Goal: Check status: Check status

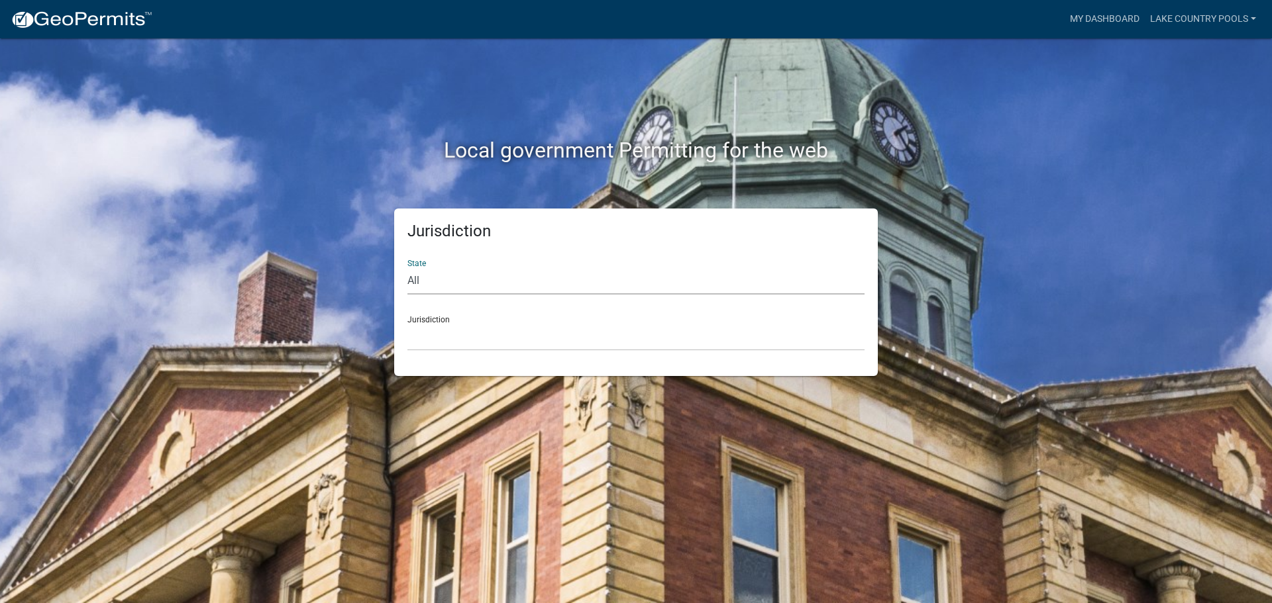
click at [428, 285] on select "All [US_STATE] [US_STATE] [US_STATE] [US_STATE] [US_STATE] [US_STATE] [US_STATE…" at bounding box center [635, 281] width 457 height 27
select select "[US_STATE]"
click at [407, 268] on select "All [US_STATE] [US_STATE] [US_STATE] [US_STATE] [US_STATE] [US_STATE] [US_STATE…" at bounding box center [635, 281] width 457 height 27
click at [442, 340] on select "City of [GEOGRAPHIC_DATA], [US_STATE] [GEOGRAPHIC_DATA], [US_STATE][PERSON_NAME…" at bounding box center [635, 337] width 457 height 27
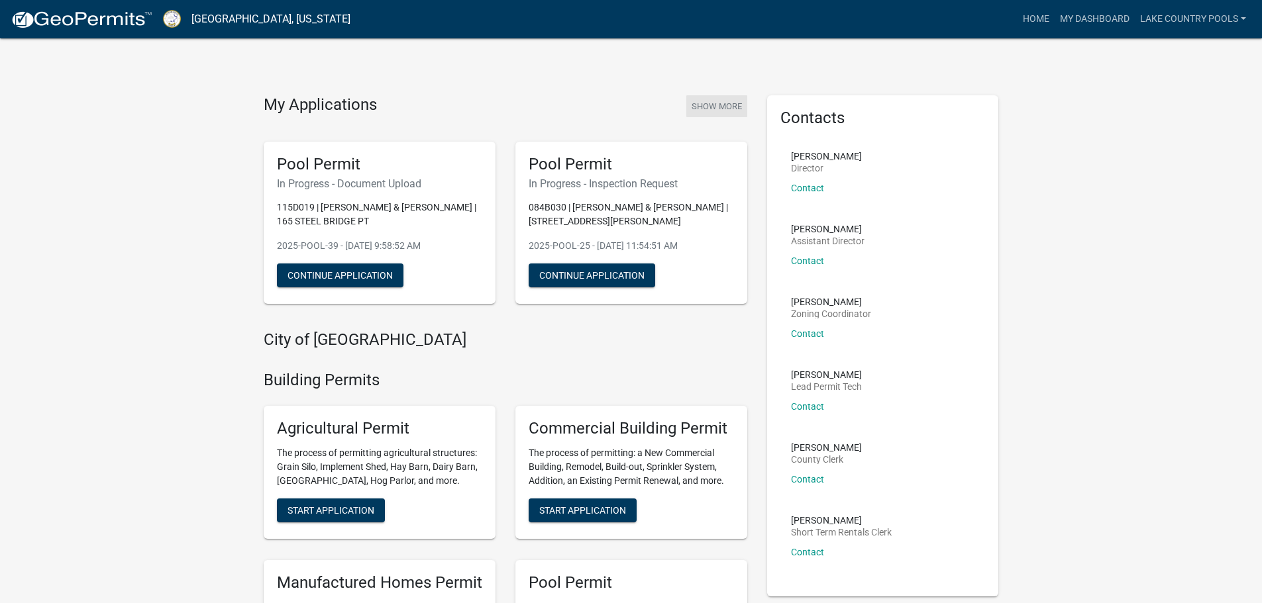
click at [715, 106] on button "Show More" at bounding box center [716, 106] width 61 height 22
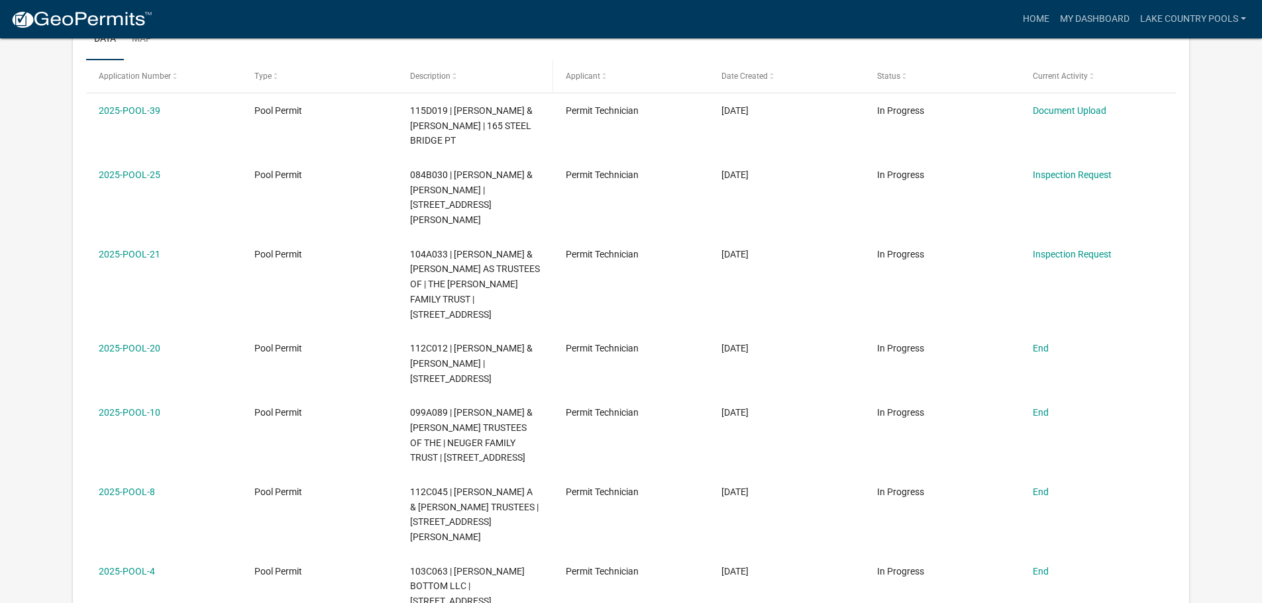
scroll to position [464, 0]
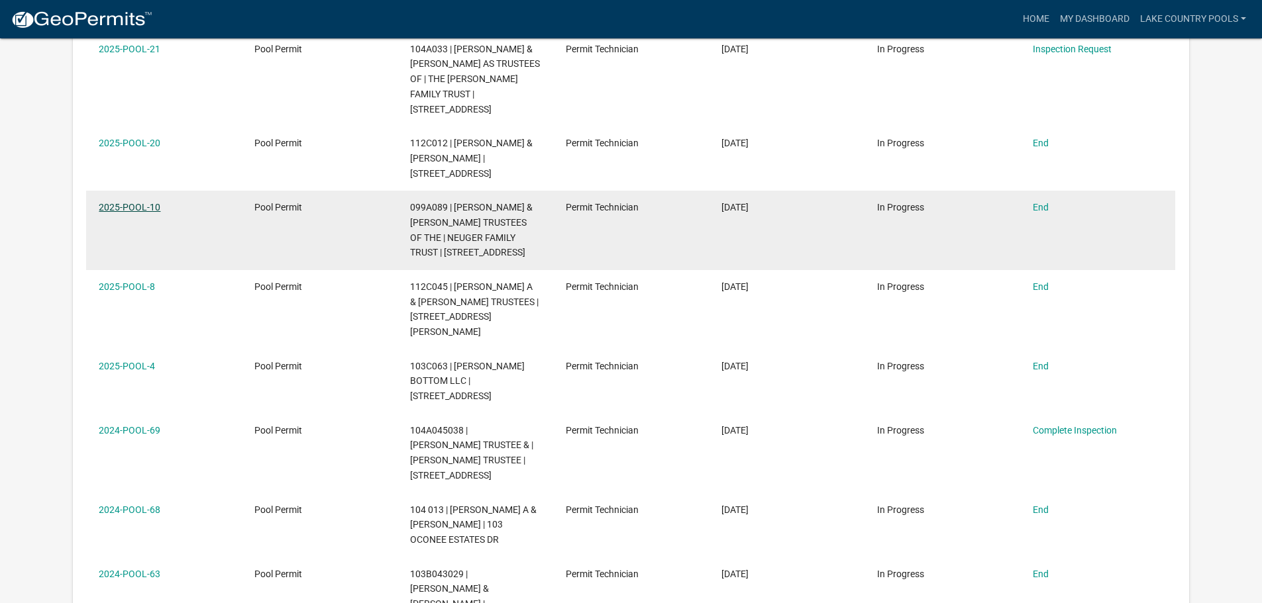
click at [131, 202] on link "2025-POOL-10" at bounding box center [130, 207] width 62 height 11
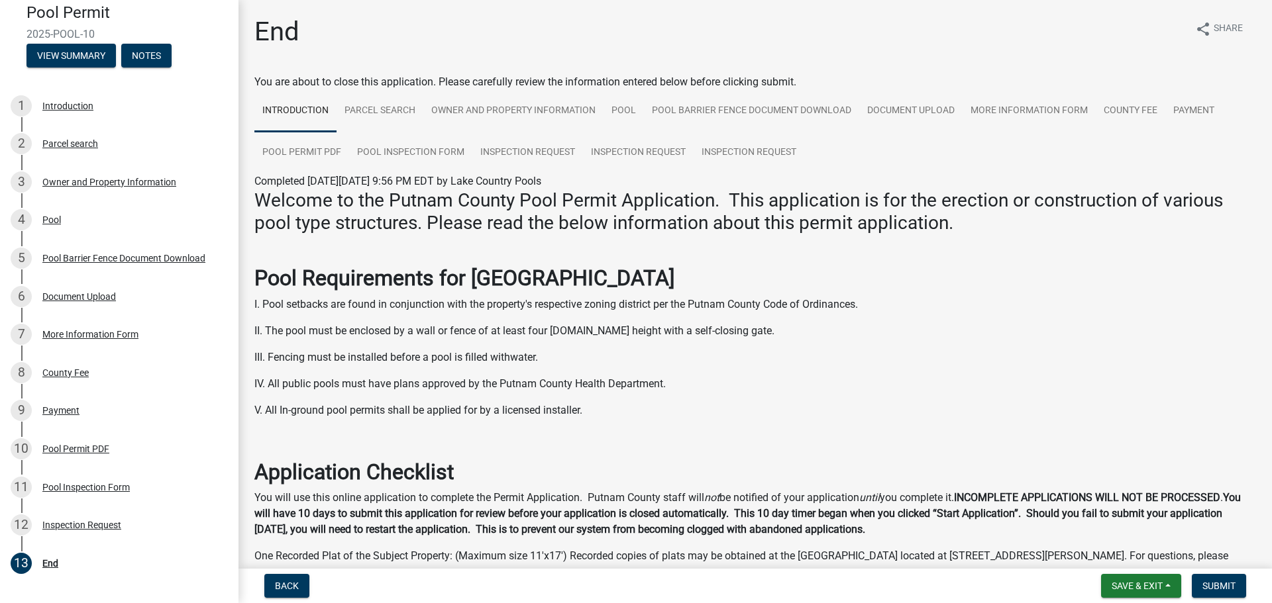
scroll to position [15, 0]
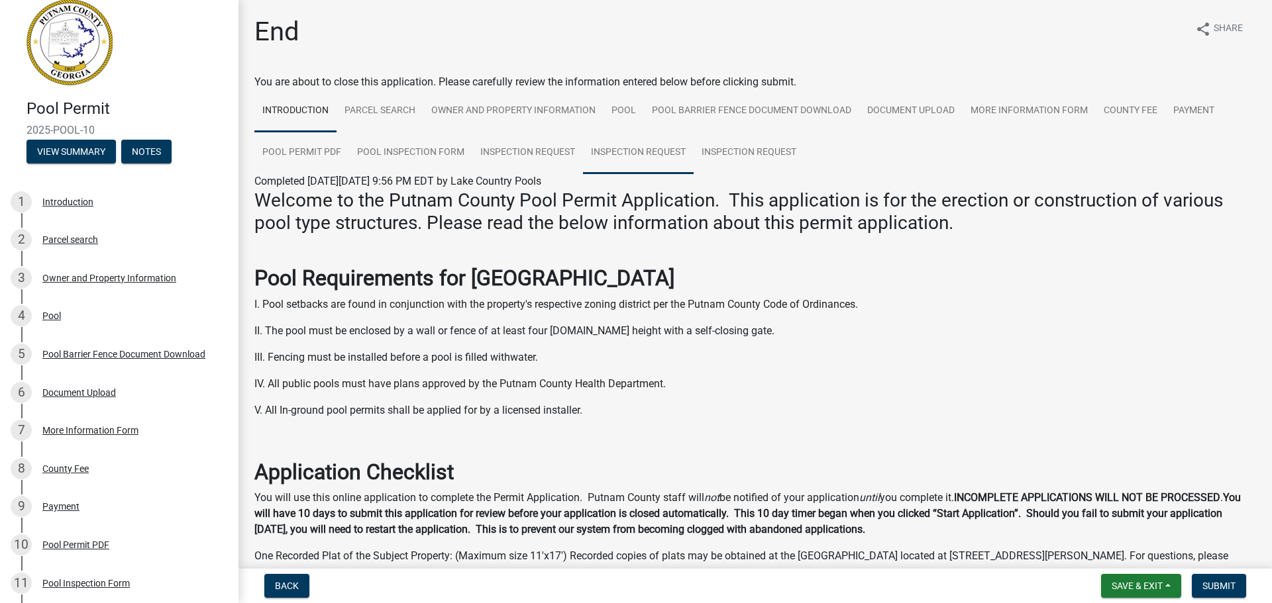
click at [644, 150] on link "Inspection Request" at bounding box center [638, 153] width 111 height 42
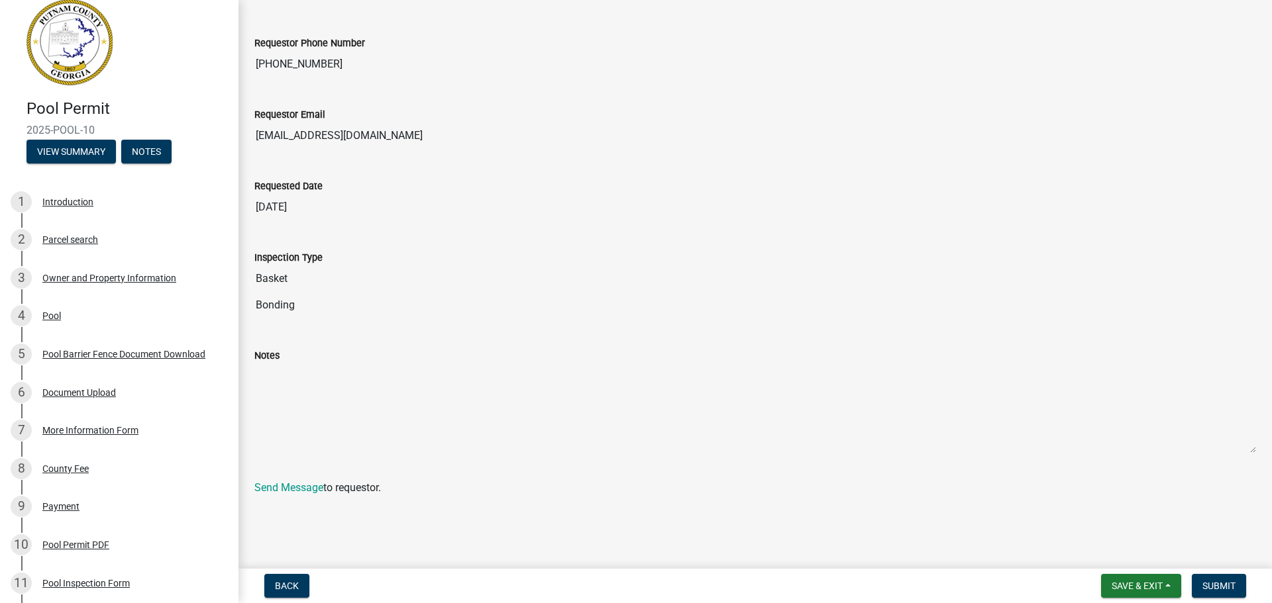
scroll to position [0, 0]
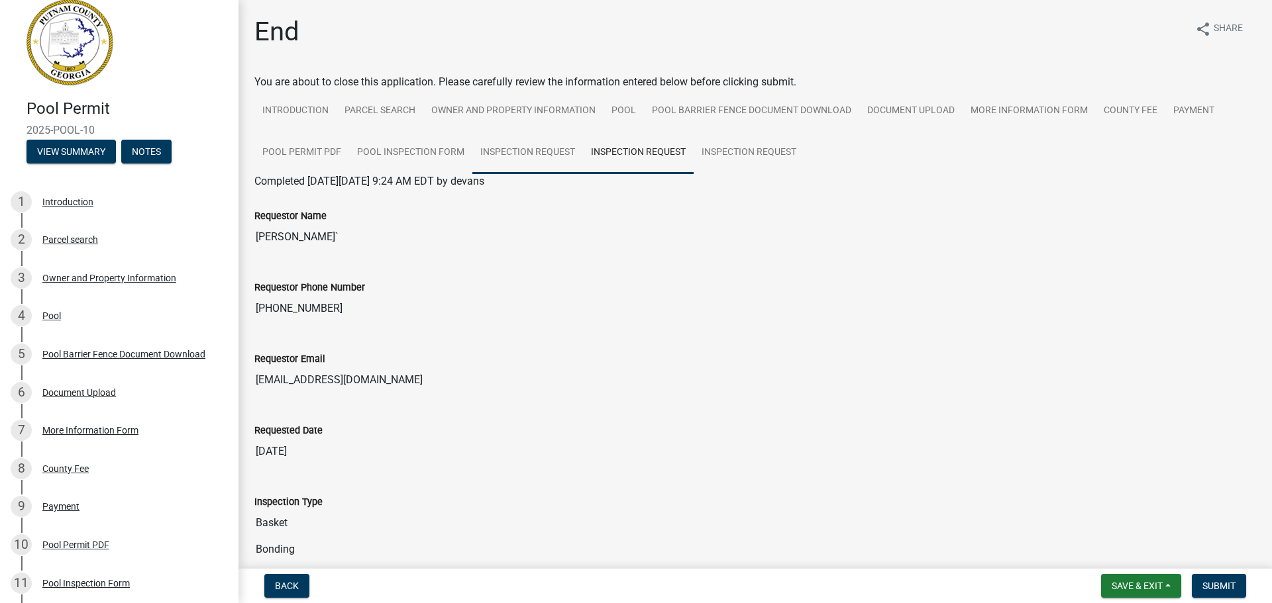
click at [548, 149] on link "Inspection Request" at bounding box center [527, 153] width 111 height 42
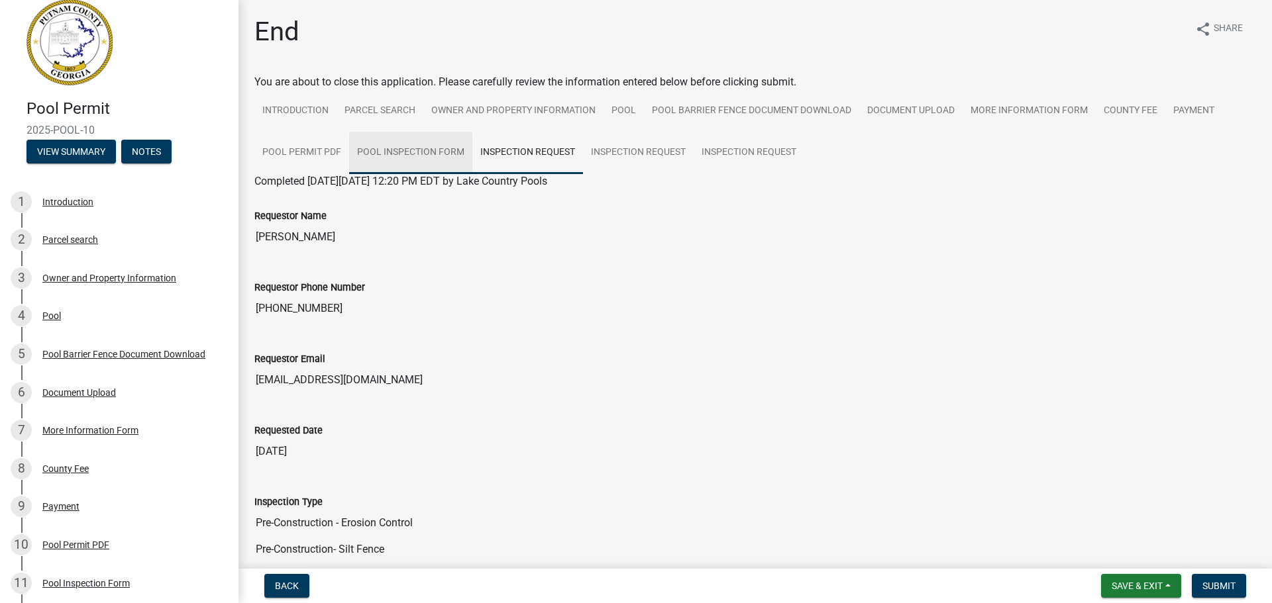
click at [421, 142] on link "Pool Inspection Form" at bounding box center [410, 153] width 123 height 42
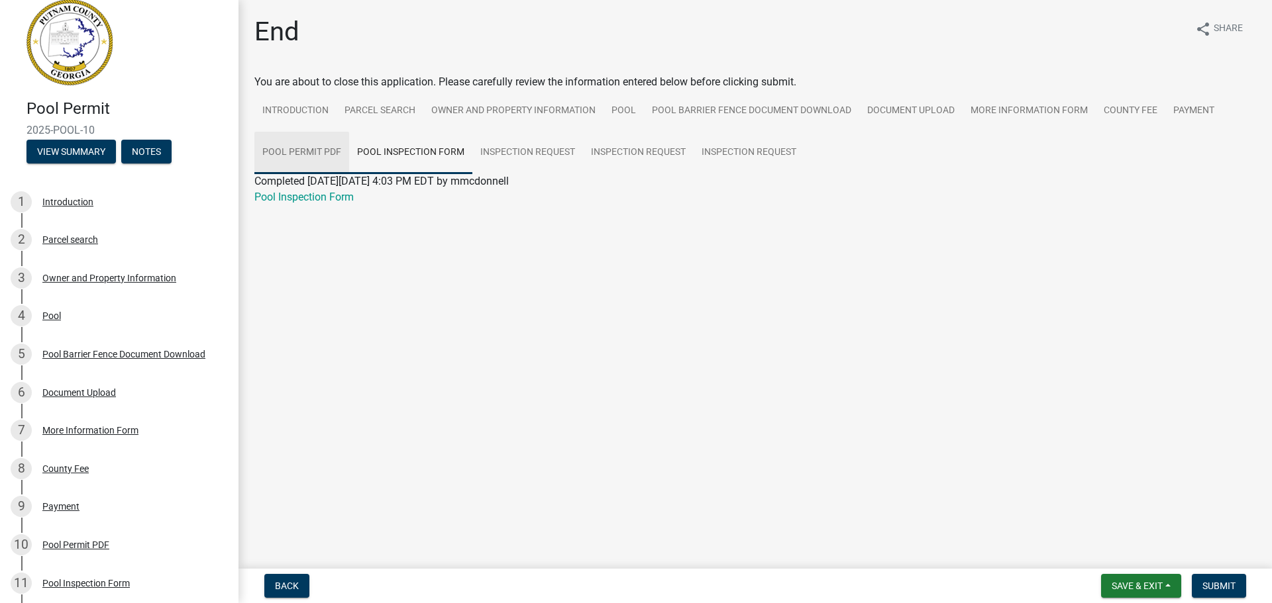
click at [305, 158] on link "Pool Permit PDF" at bounding box center [301, 153] width 95 height 42
drag, startPoint x: 1187, startPoint y: 112, endPoint x: 1123, endPoint y: 111, distance: 64.2
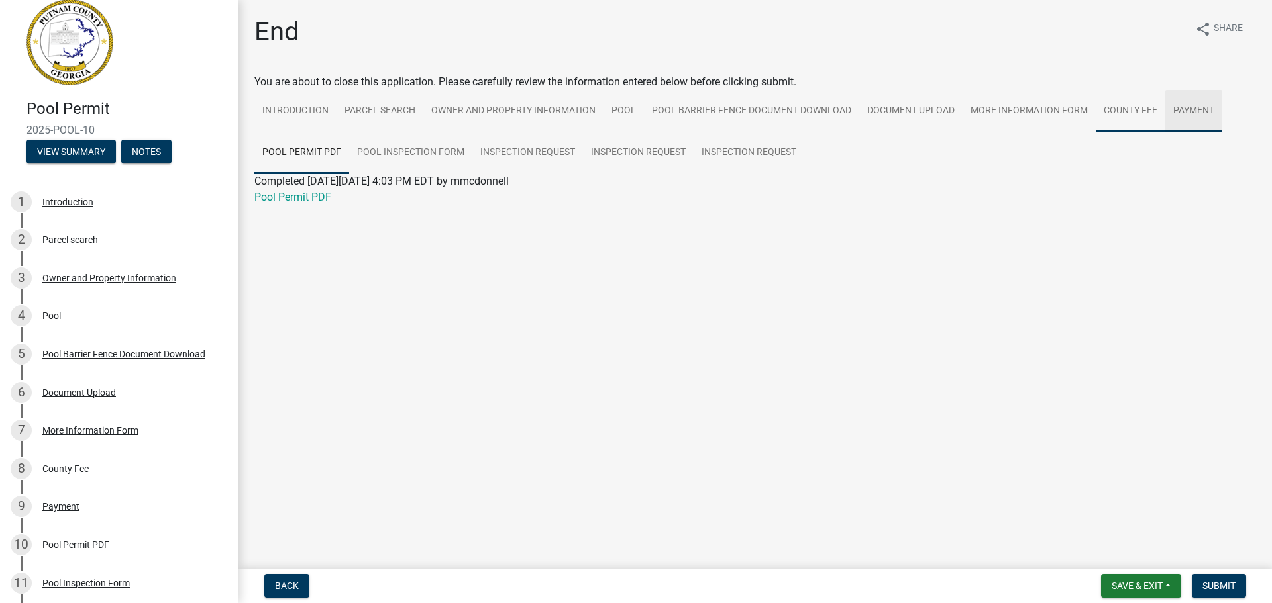
click at [1186, 112] on link "Payment" at bounding box center [1193, 111] width 57 height 42
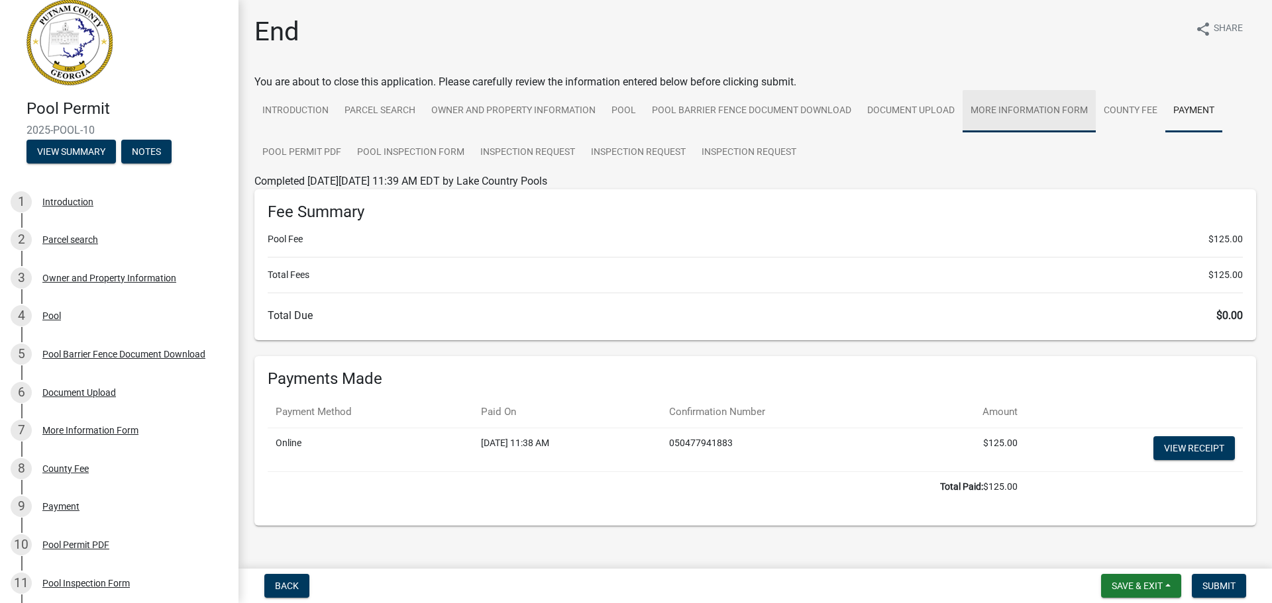
click at [1035, 106] on link "More Information Form" at bounding box center [1028, 111] width 133 height 42
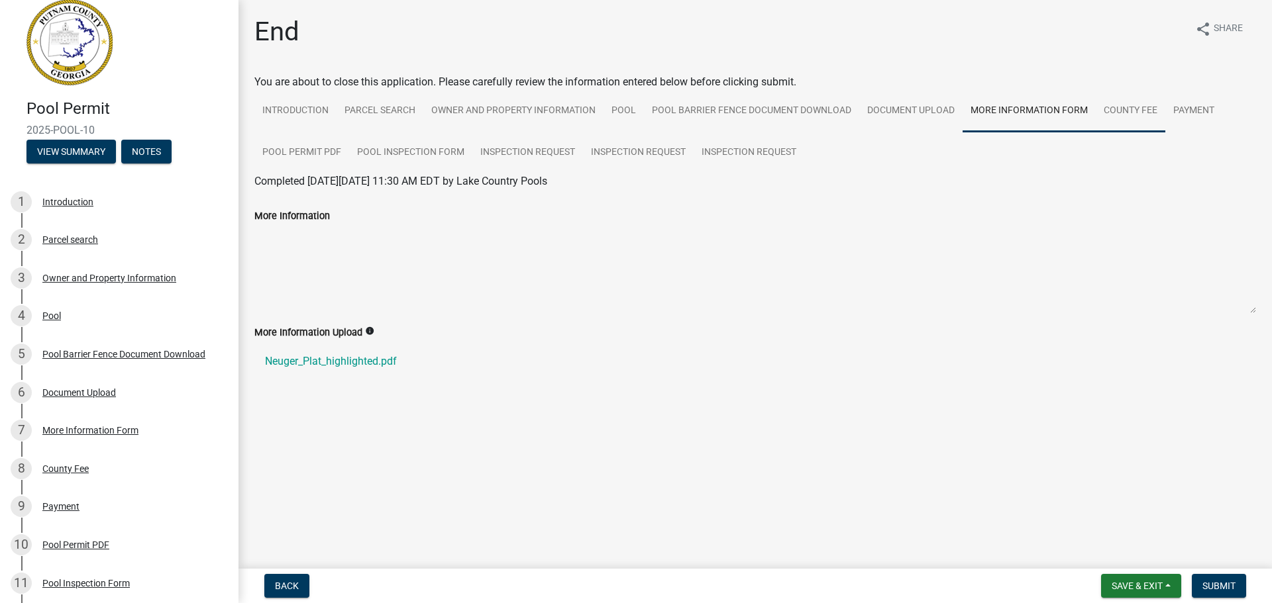
click at [1125, 108] on link "County Fee" at bounding box center [1130, 111] width 70 height 42
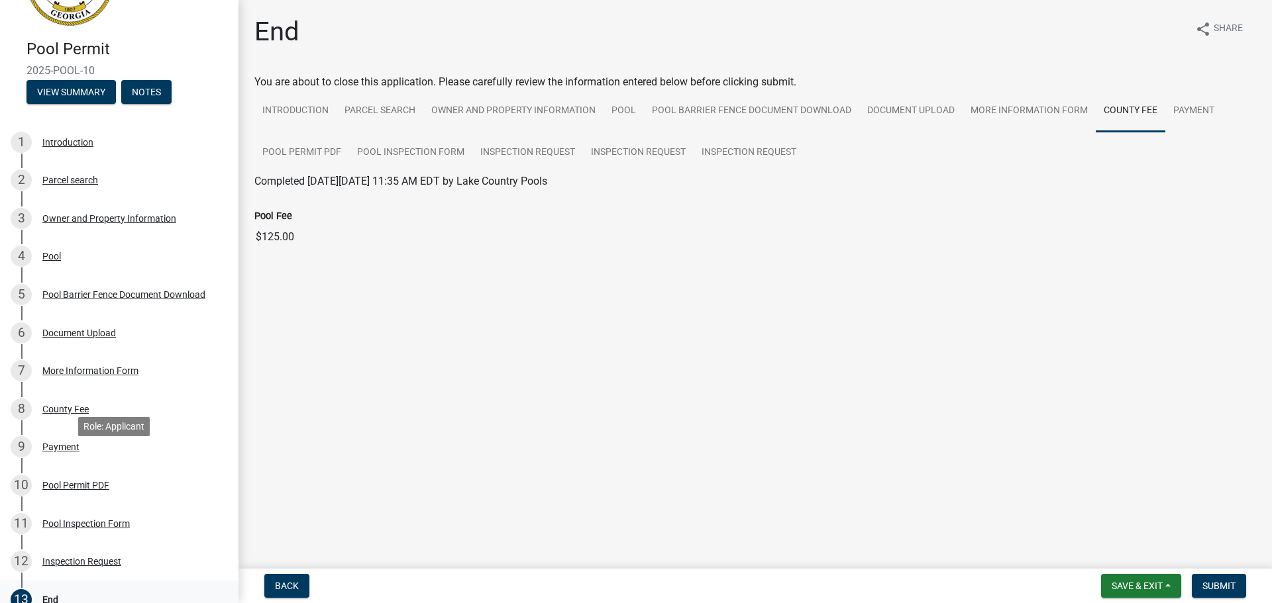
scroll to position [213, 0]
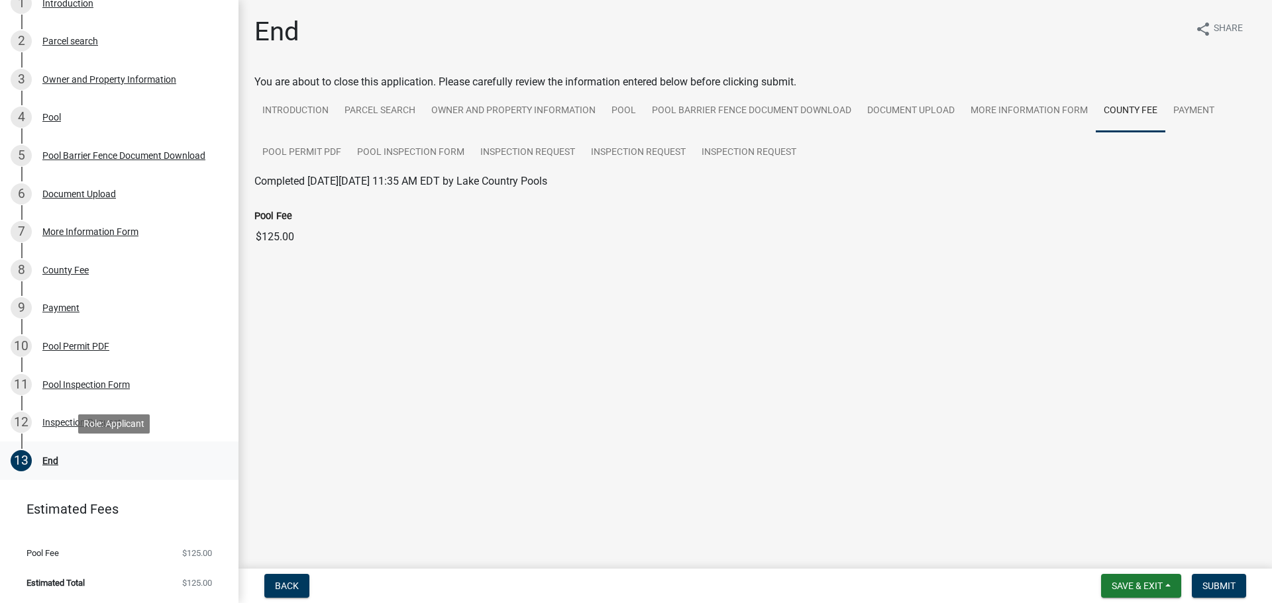
click at [46, 464] on div "End" at bounding box center [50, 460] width 16 height 9
click at [744, 154] on link "Inspection Request" at bounding box center [748, 153] width 111 height 42
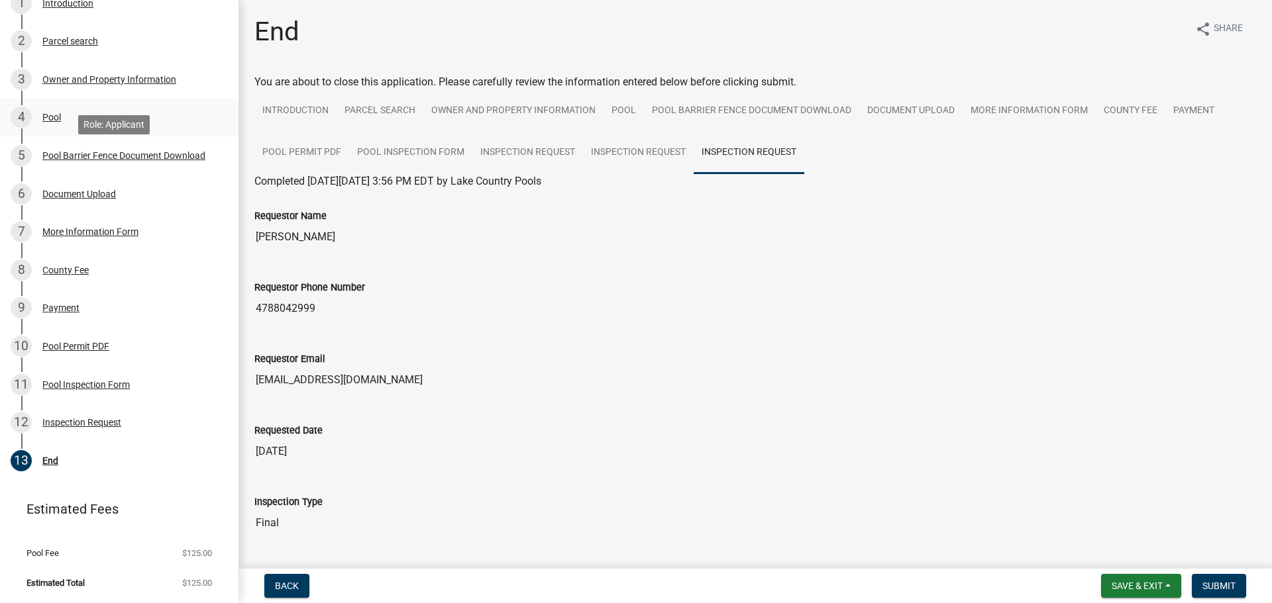
scroll to position [0, 0]
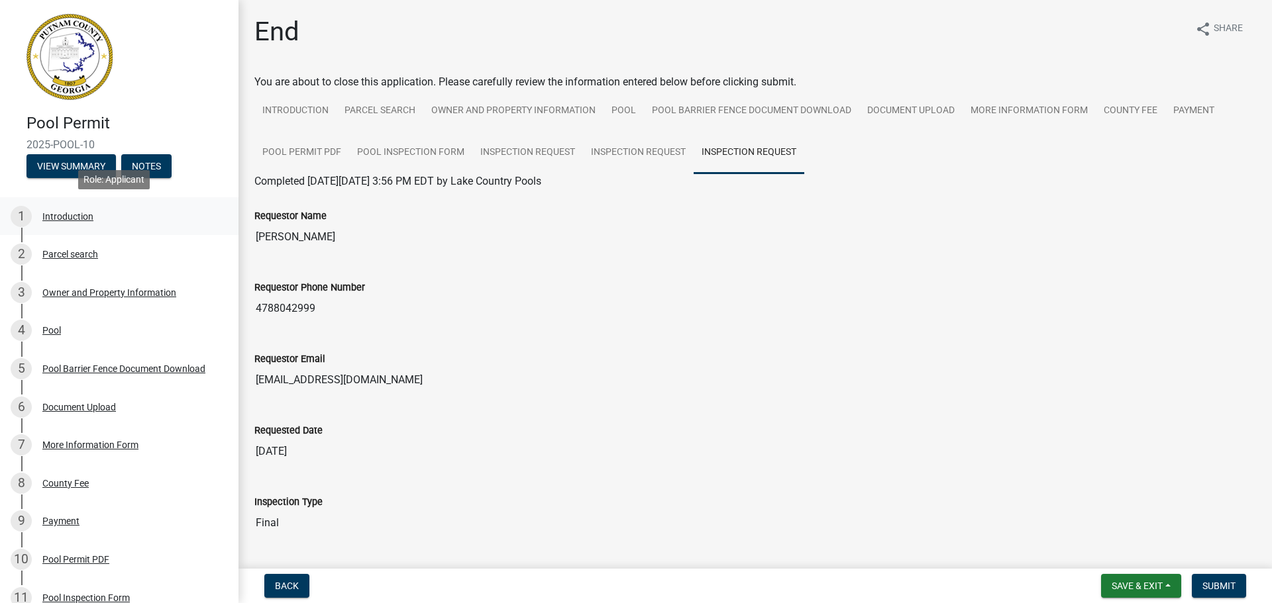
click at [52, 215] on div "Introduction" at bounding box center [67, 216] width 51 height 9
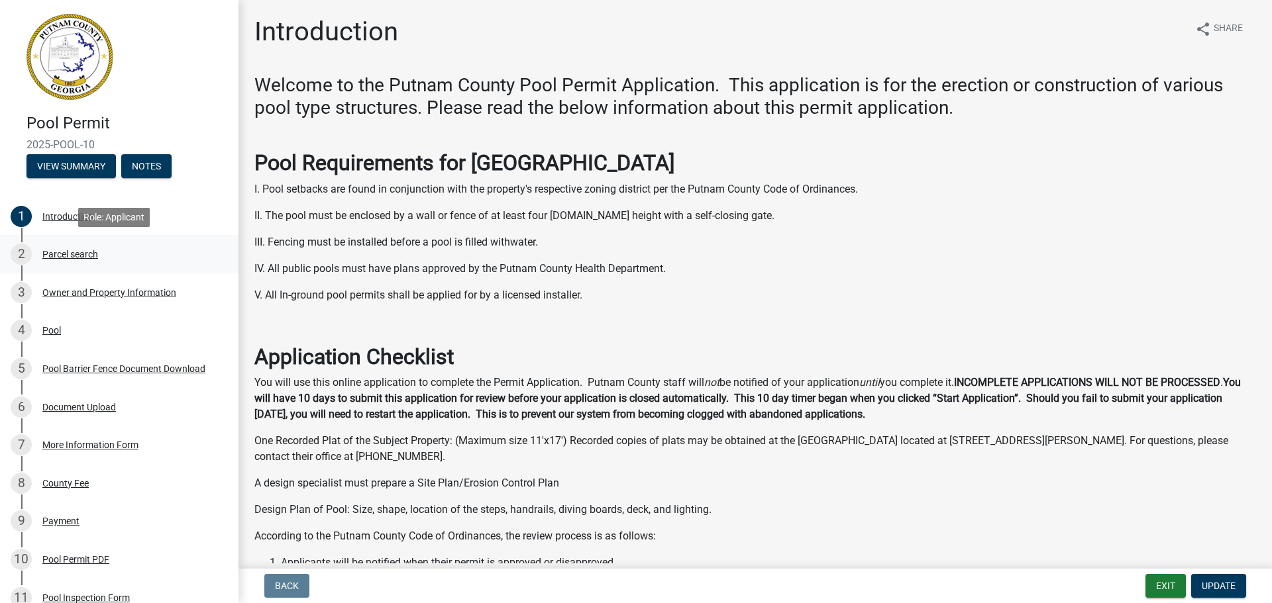
click at [74, 250] on div "Parcel search" at bounding box center [70, 254] width 56 height 9
